Goal: Transaction & Acquisition: Download file/media

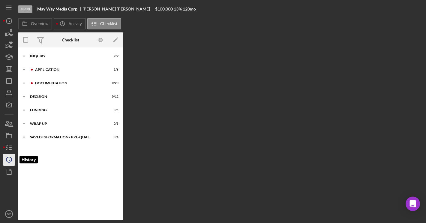
click at [5, 165] on icon "Icon/History" at bounding box center [8, 159] width 15 height 15
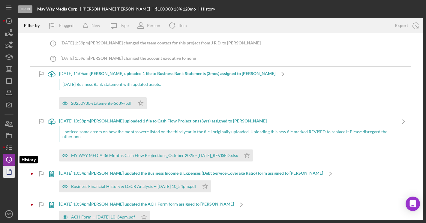
click at [7, 171] on polygon "button" at bounding box center [9, 171] width 4 height 5
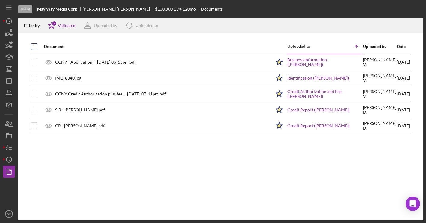
click at [33, 44] on input "checkbox" at bounding box center [34, 46] width 6 height 6
checkbox input "true"
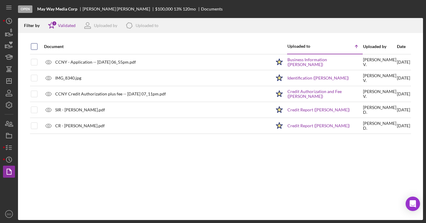
checkbox input "true"
click at [419, 26] on icon "Icon/Download" at bounding box center [415, 25] width 13 height 13
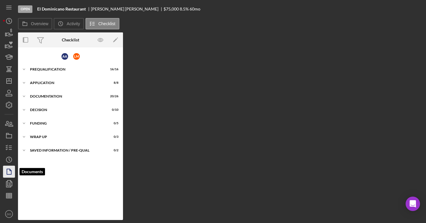
click at [11, 170] on icon "button" at bounding box center [8, 171] width 15 height 15
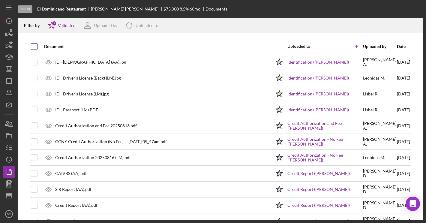
click at [35, 47] on input "checkbox" at bounding box center [34, 46] width 6 height 6
checkbox input "true"
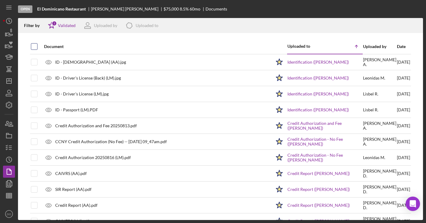
checkbox input "true"
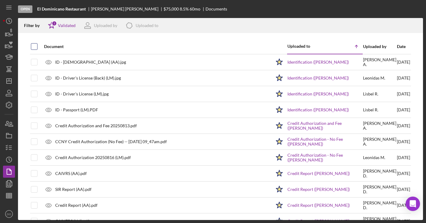
checkbox input "true"
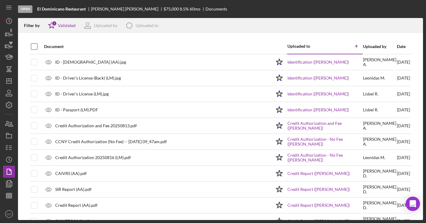
checkbox input "true"
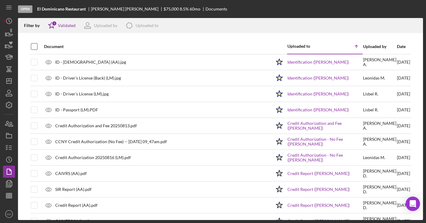
checkbox input "true"
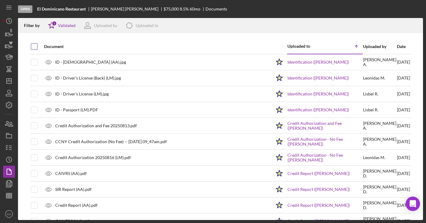
checkbox input "true"
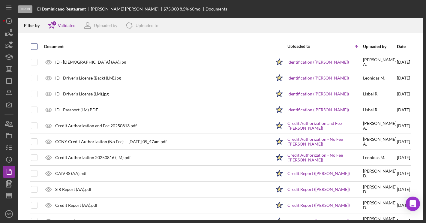
checkbox input "true"
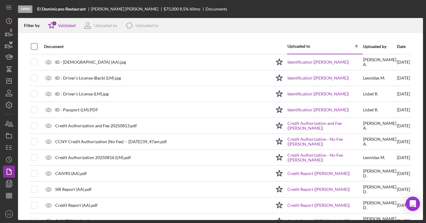
checkbox input "true"
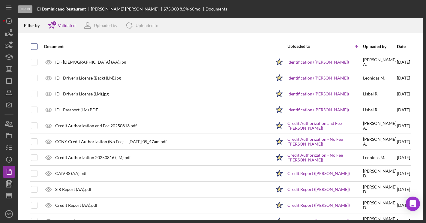
checkbox input "true"
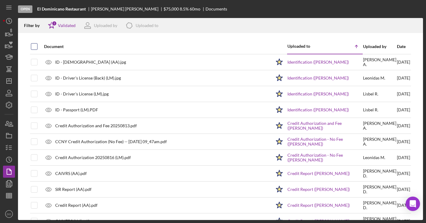
checkbox input "true"
click at [419, 24] on icon "Icon/Download" at bounding box center [415, 25] width 13 height 13
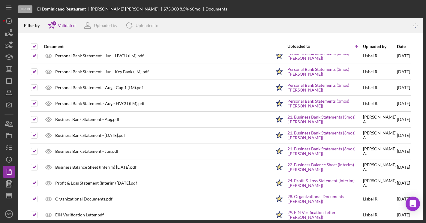
scroll to position [540, 0]
